Goal: Task Accomplishment & Management: Use online tool/utility

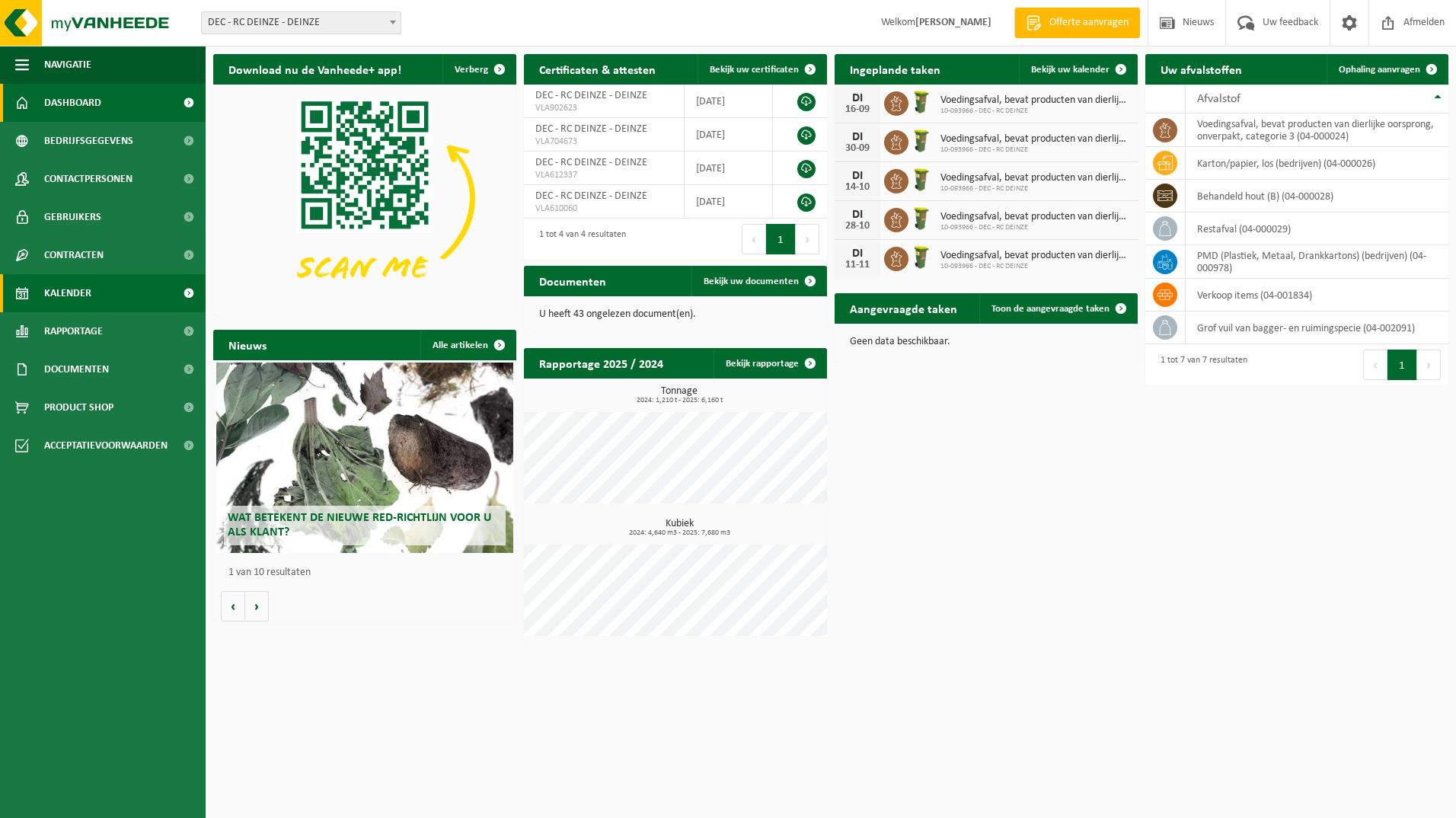
click at [72, 300] on span "Kalender" at bounding box center [67, 293] width 47 height 38
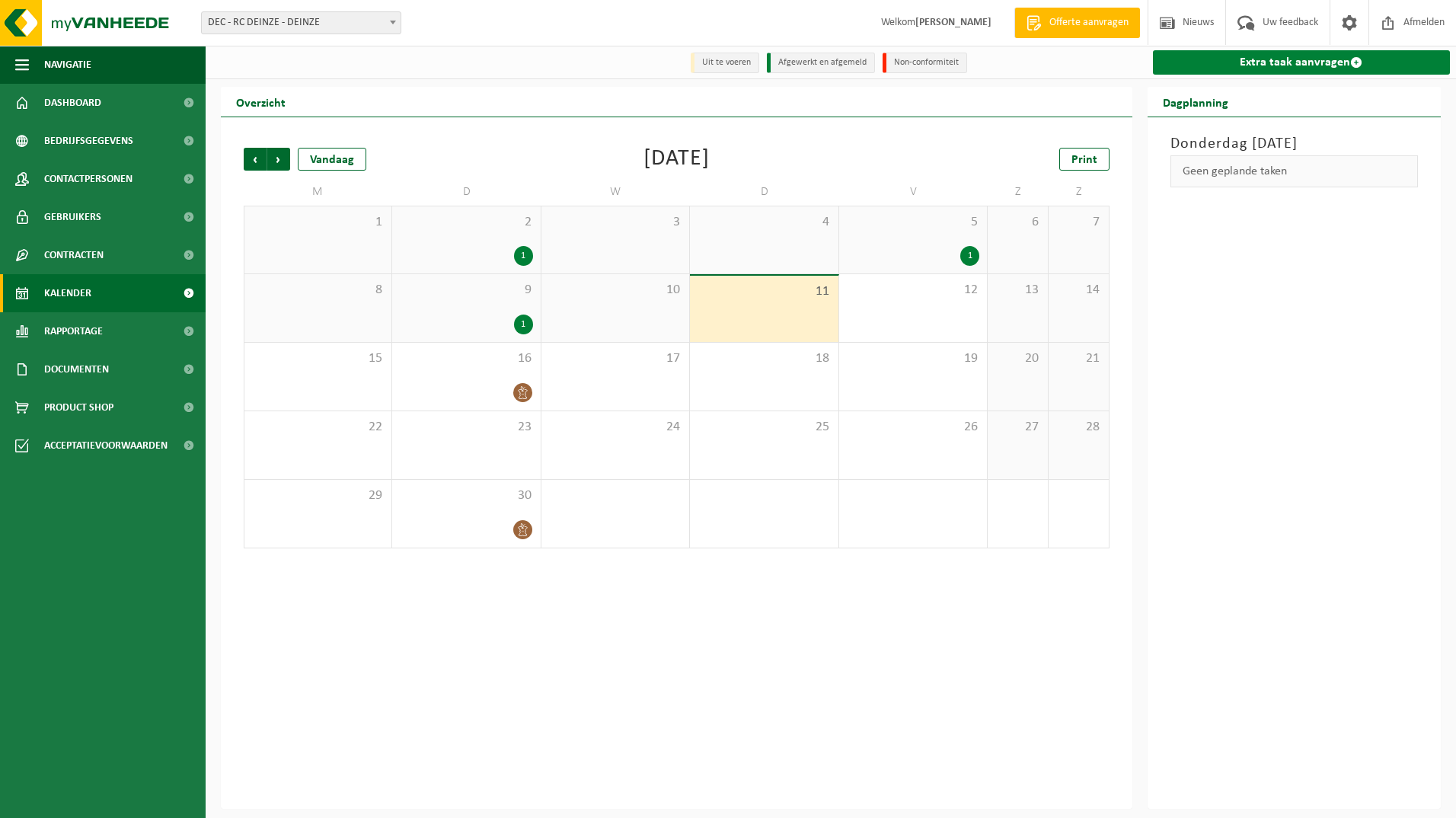
click at [1273, 63] on link "Extra taak aanvragen" at bounding box center [1302, 63] width 298 height 25
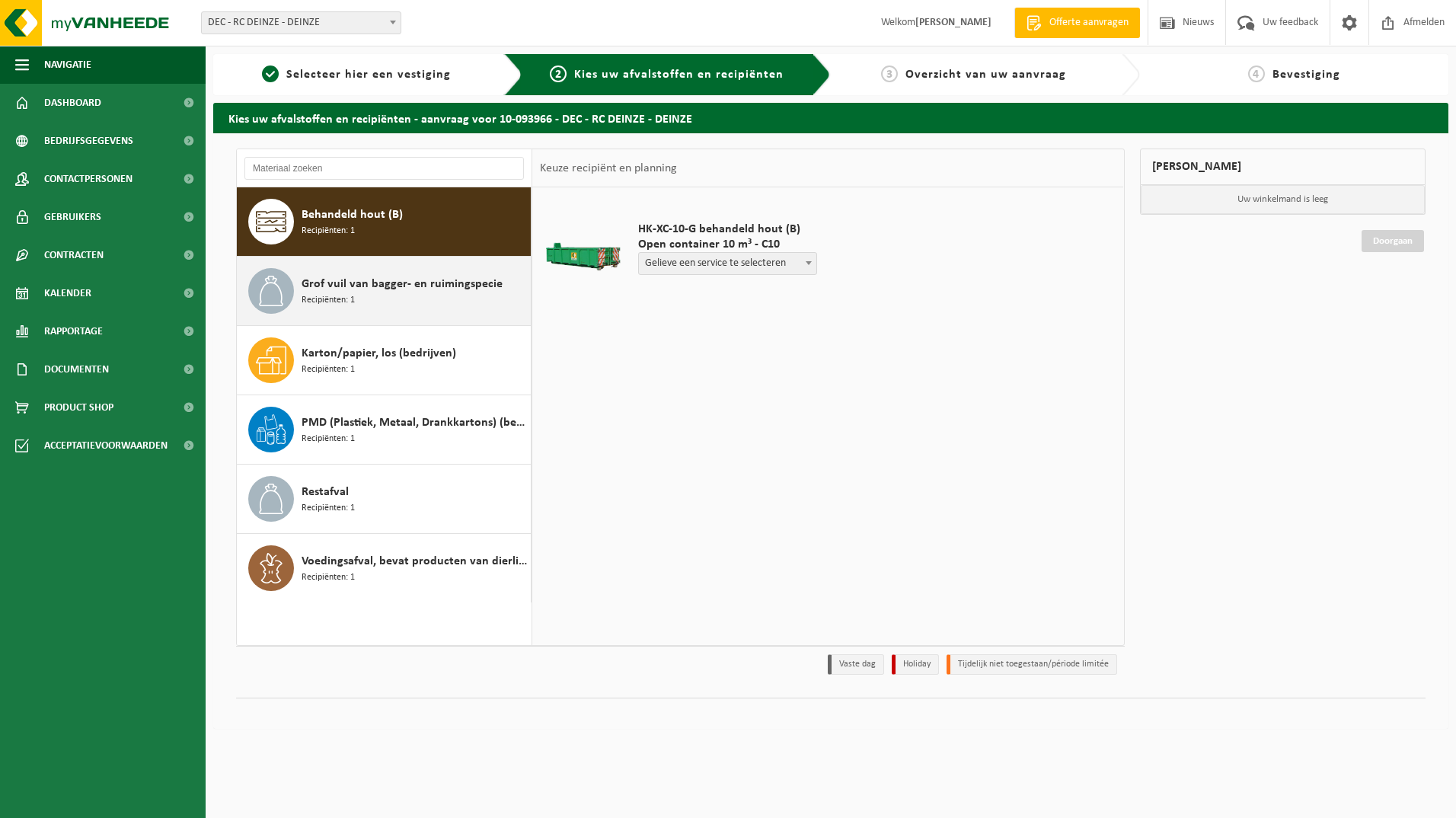
click at [330, 295] on span "Recipiënten: 1" at bounding box center [328, 300] width 53 height 15
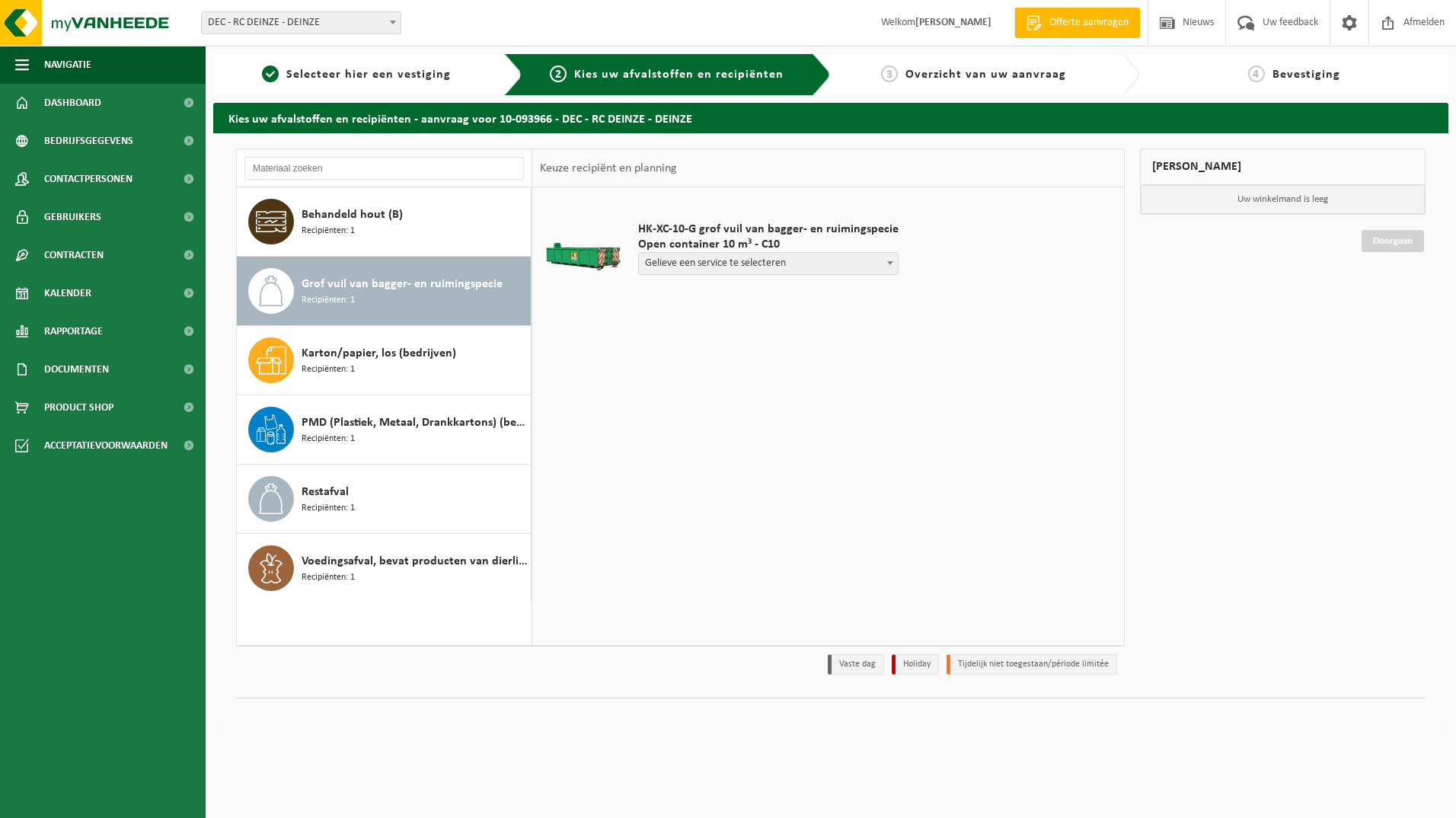
click at [887, 263] on b at bounding box center [889, 263] width 6 height 4
select select "P2PL-VEL-076906_HK-XC-10-GN-00_04-002091_46"
click at [712, 295] on input "text" at bounding box center [703, 291] width 130 height 19
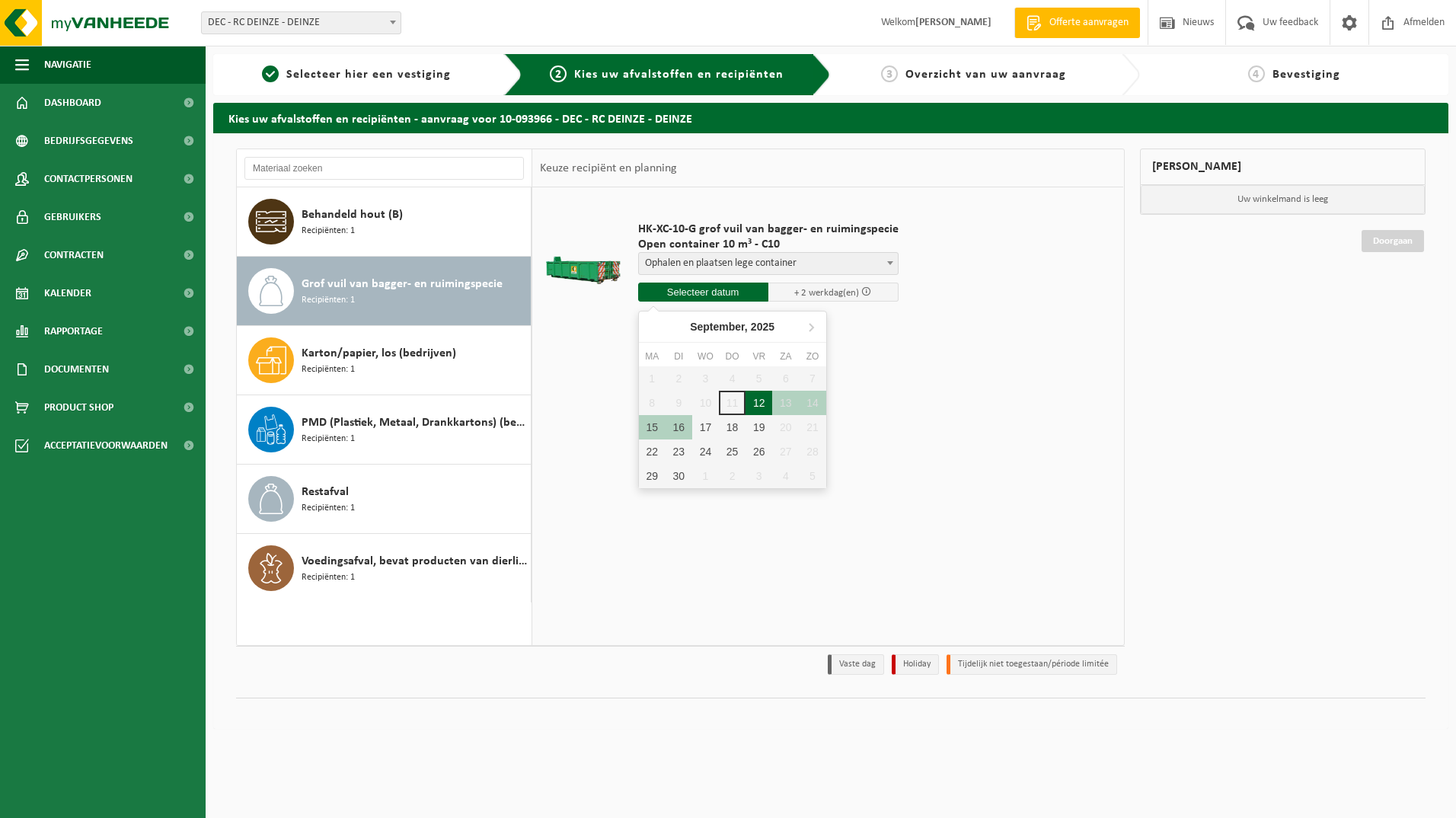
click at [758, 407] on div "12" at bounding box center [758, 403] width 26 height 25
type input "Van 2025-09-12"
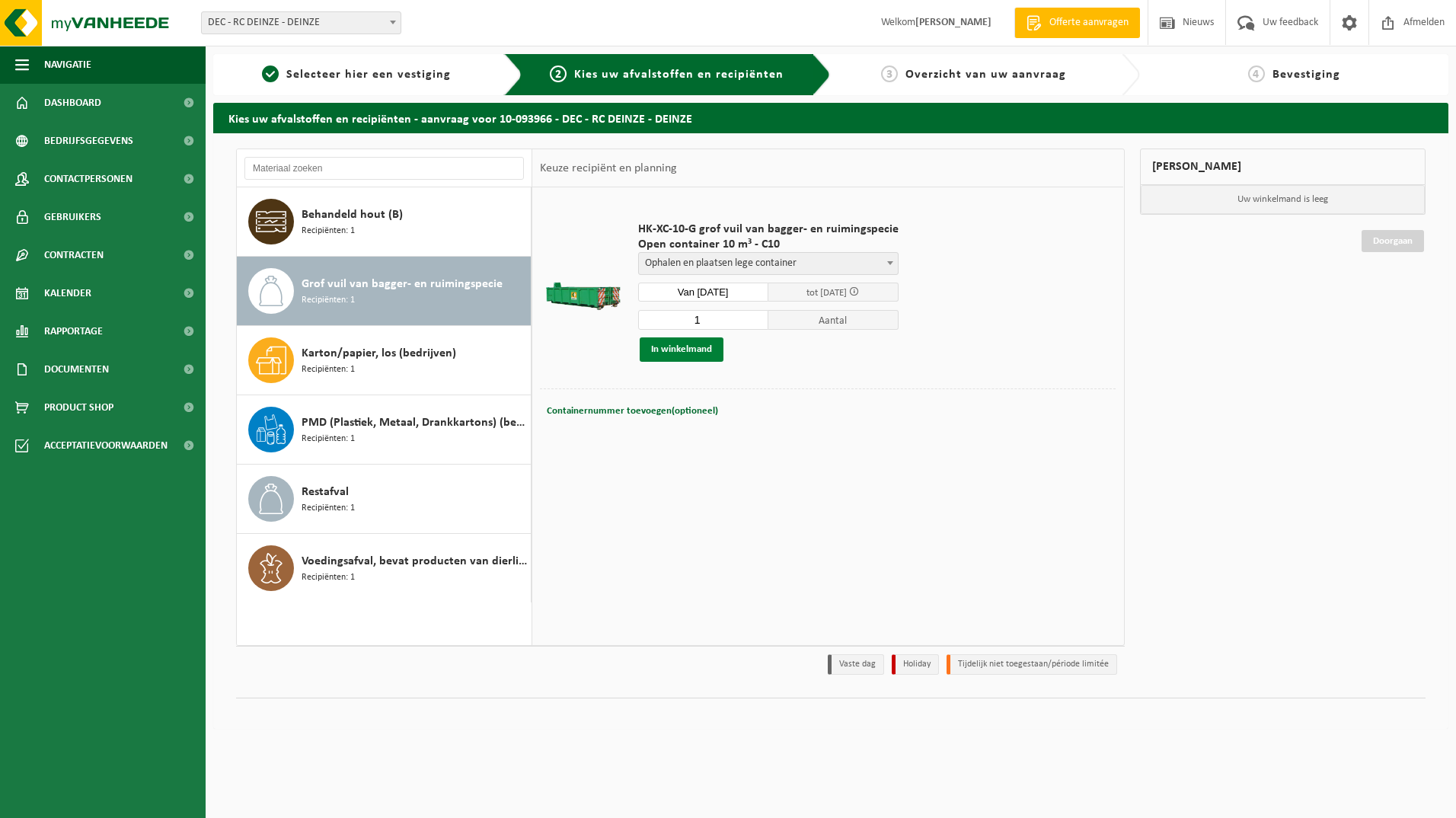
click at [671, 345] on button "In winkelmand" at bounding box center [682, 350] width 84 height 25
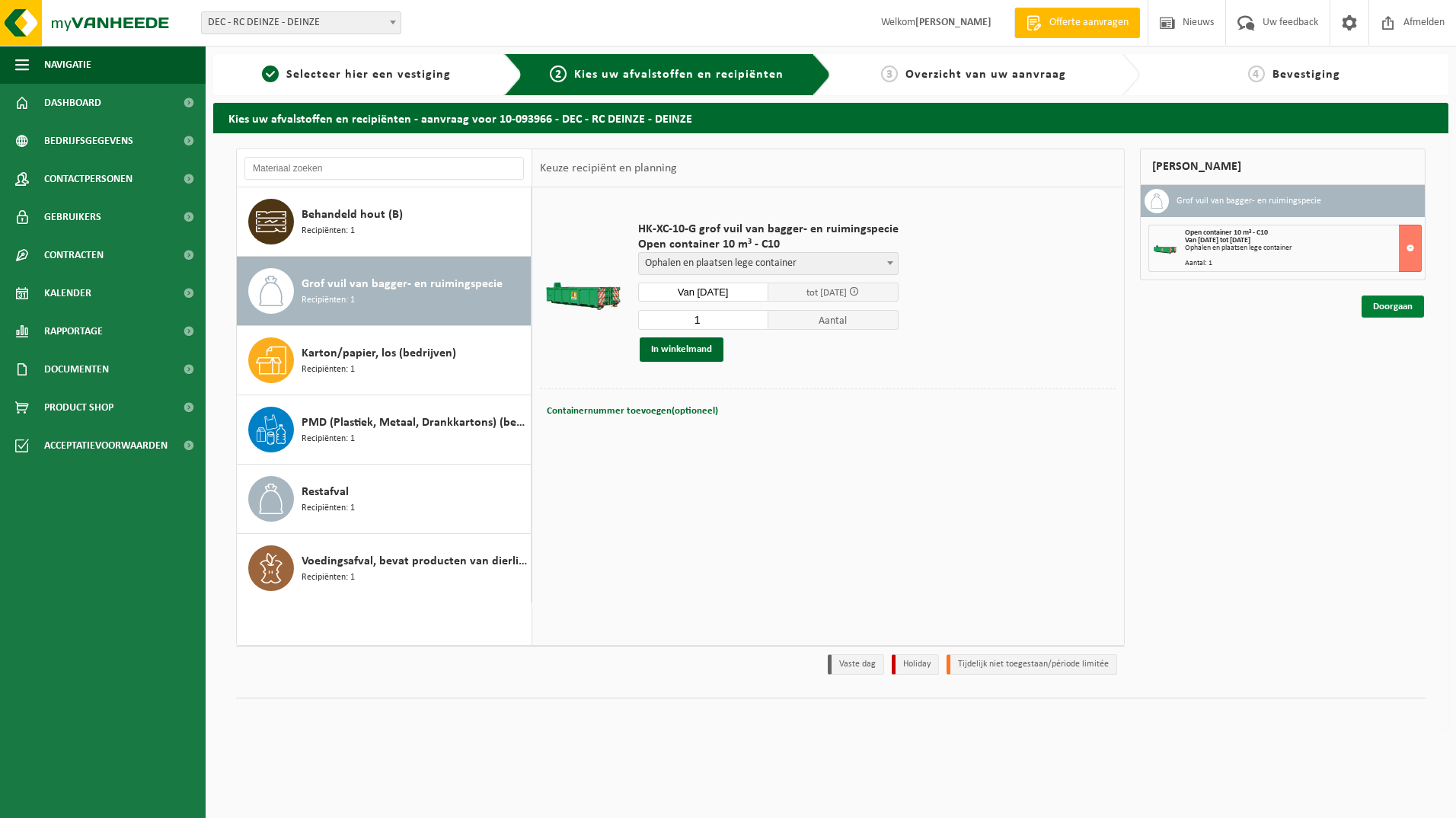
click at [1381, 307] on link "Doorgaan" at bounding box center [1393, 306] width 63 height 22
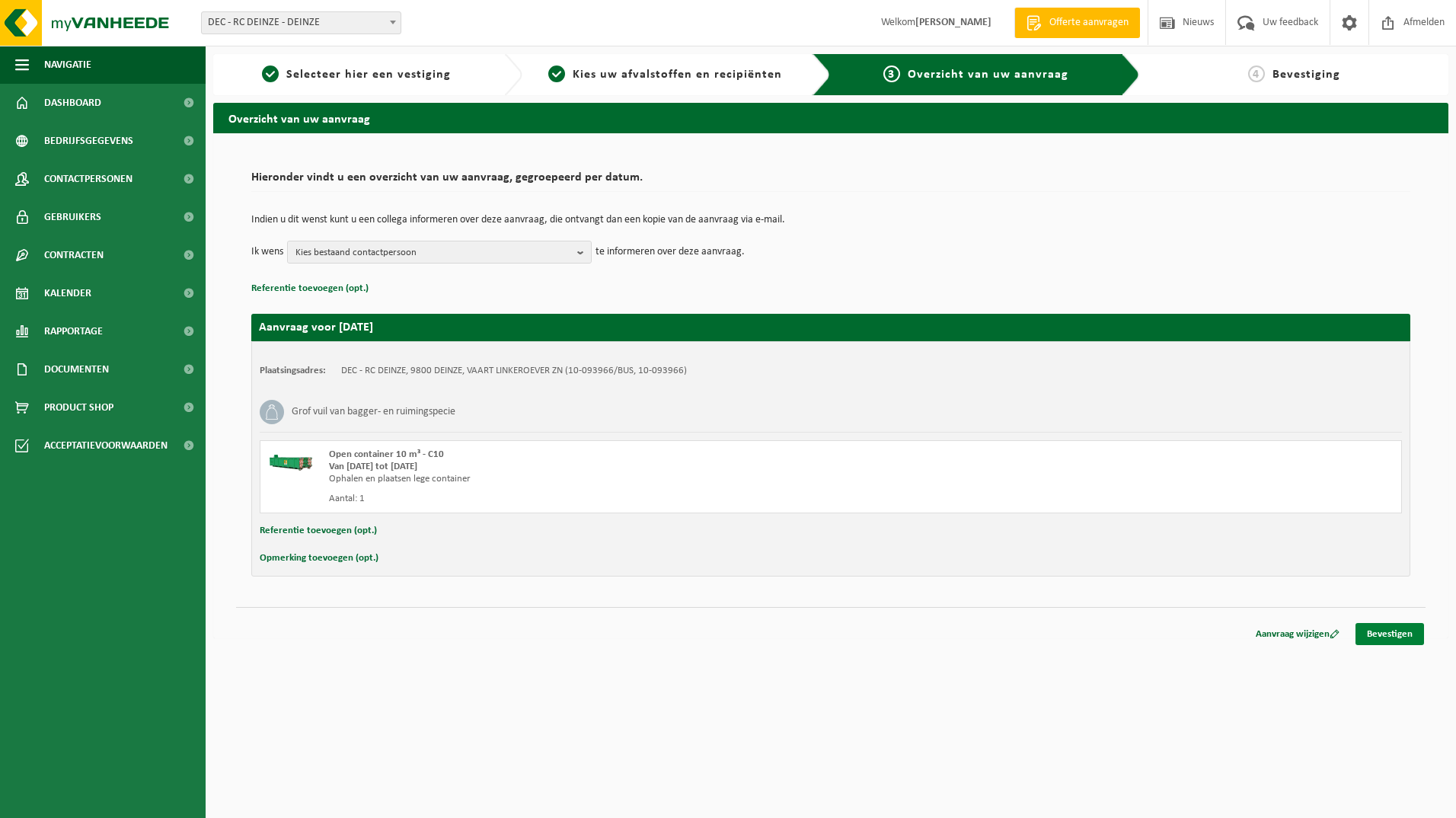
click at [1401, 643] on link "Bevestigen" at bounding box center [1389, 634] width 68 height 22
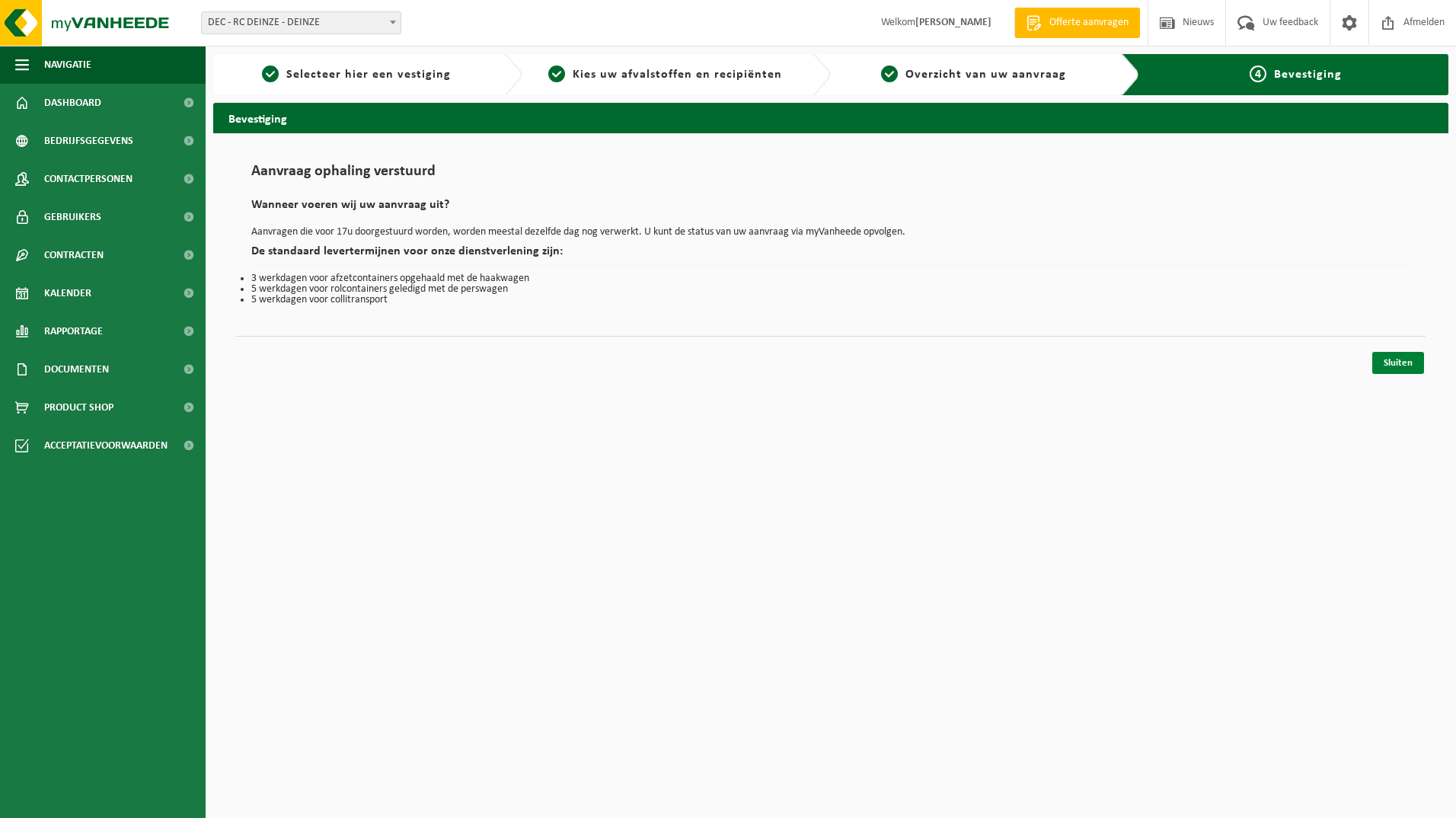
click at [1395, 359] on link "Sluiten" at bounding box center [1398, 363] width 52 height 22
